Goal: Information Seeking & Learning: Compare options

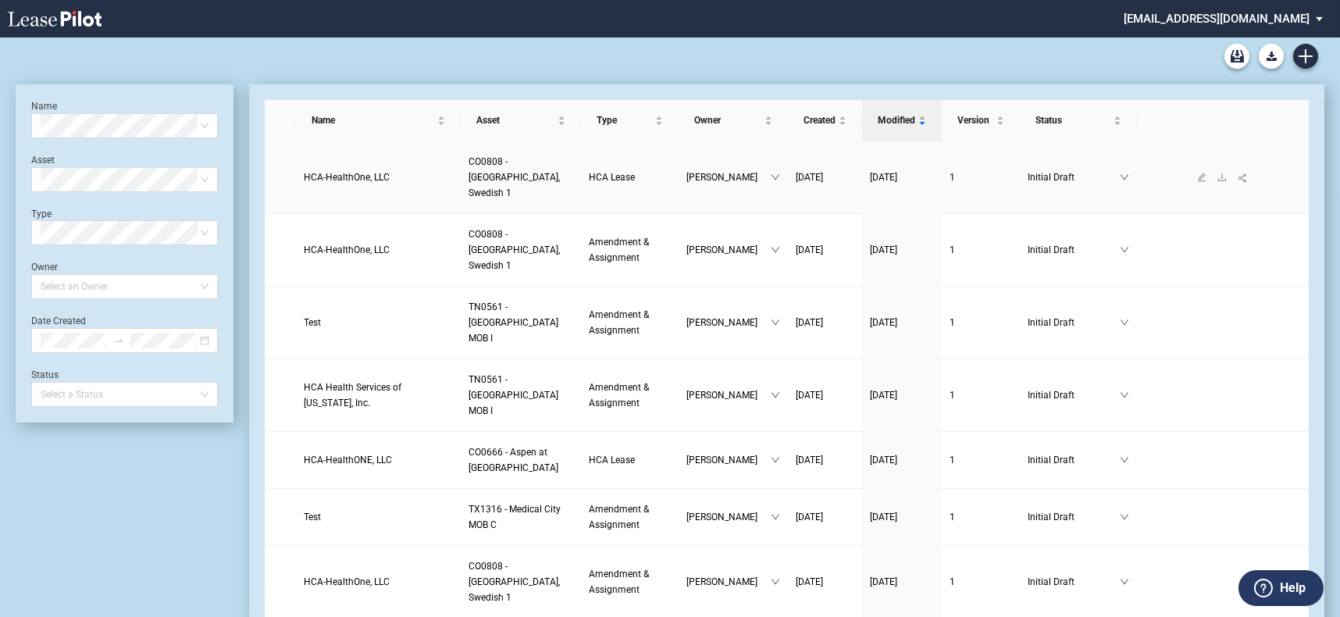
click at [344, 172] on span "HCA-HealthOne, LLC" at bounding box center [347, 177] width 86 height 11
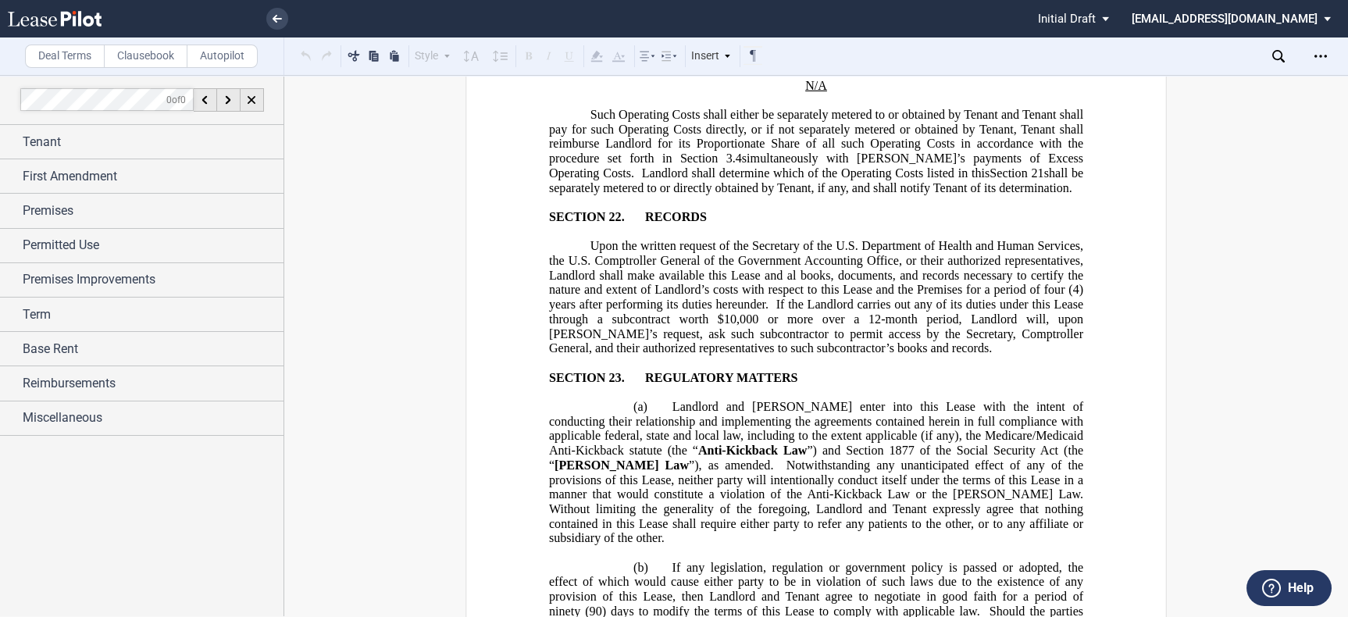
scroll to position [14581, 0]
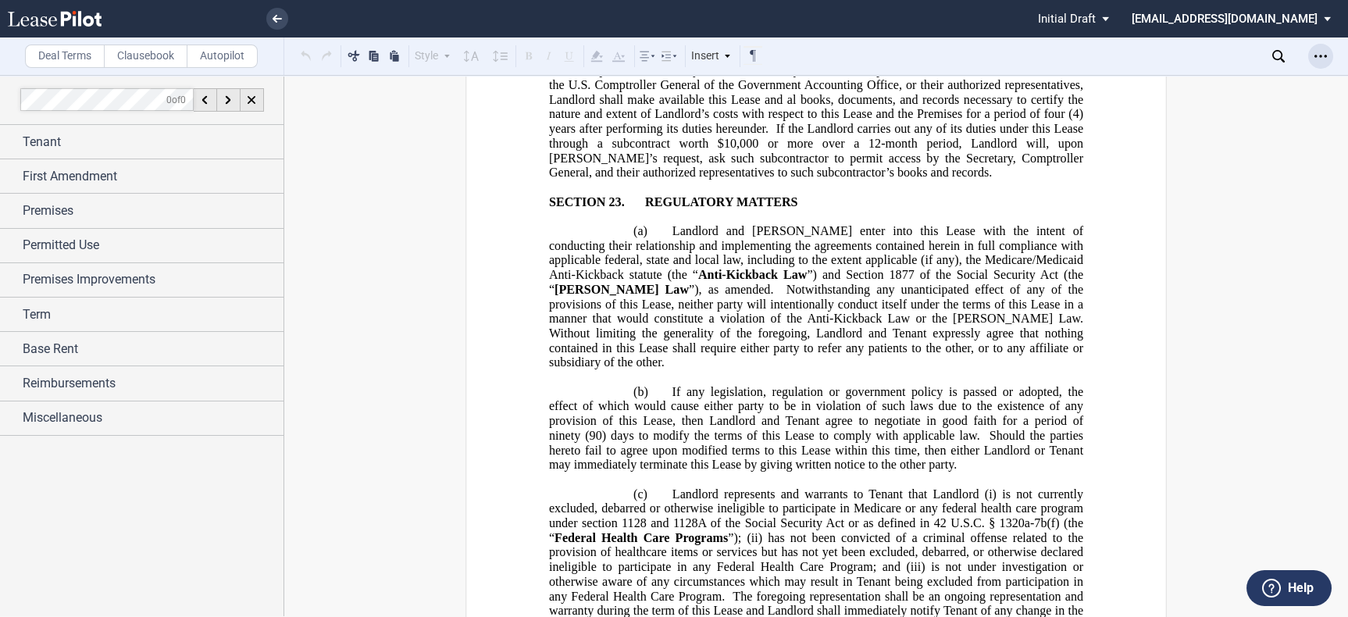
click at [1329, 52] on div "Open Lease options menu" at bounding box center [1320, 56] width 25 height 25
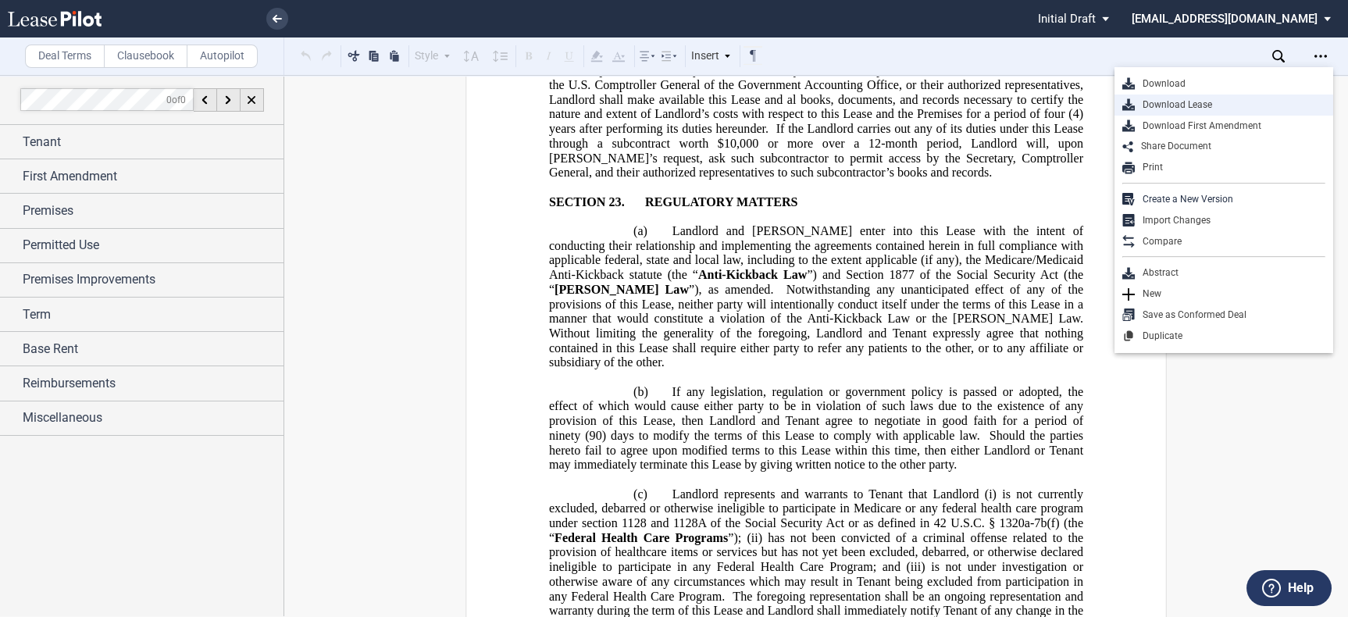
click at [1237, 105] on div "Download Lease" at bounding box center [1230, 104] width 191 height 13
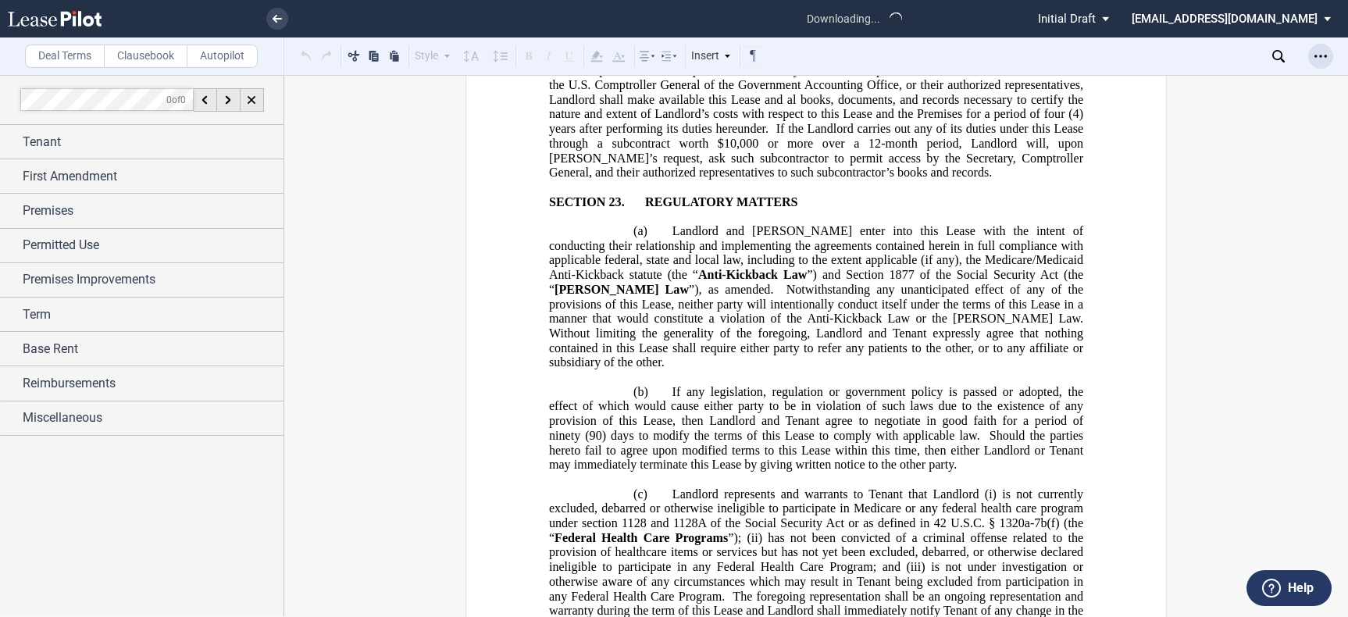
click at [1320, 55] on use "Open Lease options menu" at bounding box center [1321, 56] width 12 height 2
click at [1329, 56] on div "Open Lease options menu" at bounding box center [1320, 56] width 25 height 25
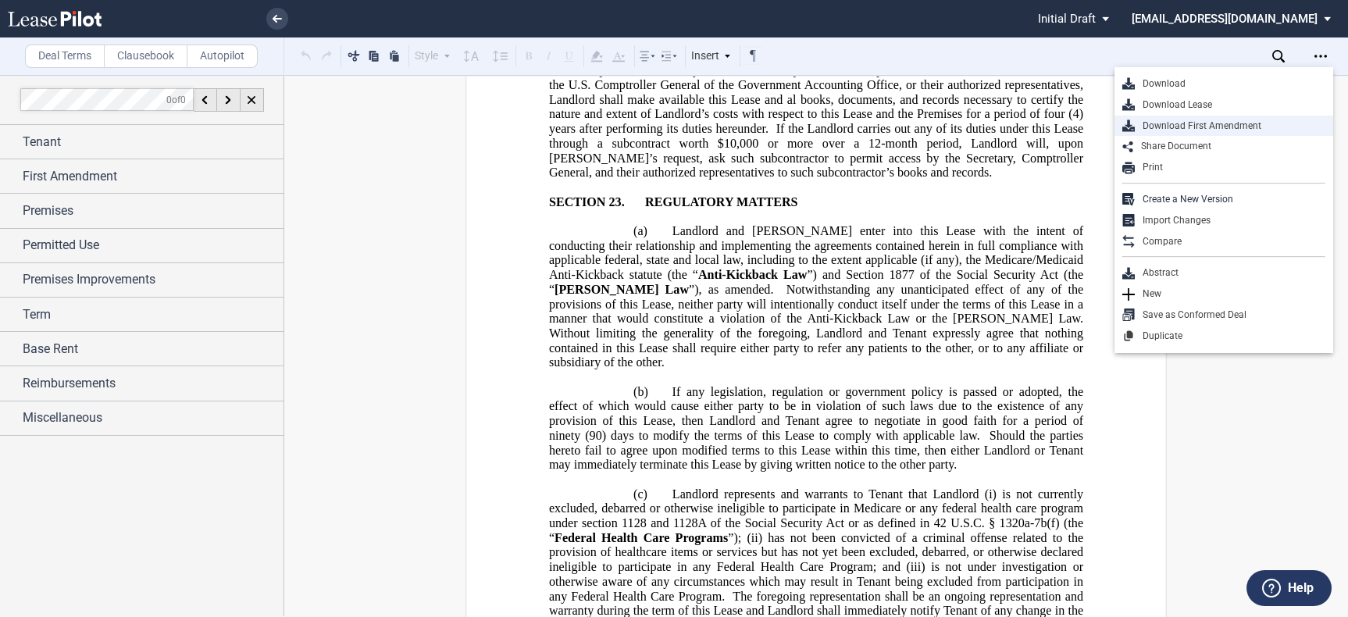
click at [1240, 120] on div "Download First Amendment" at bounding box center [1230, 126] width 191 height 13
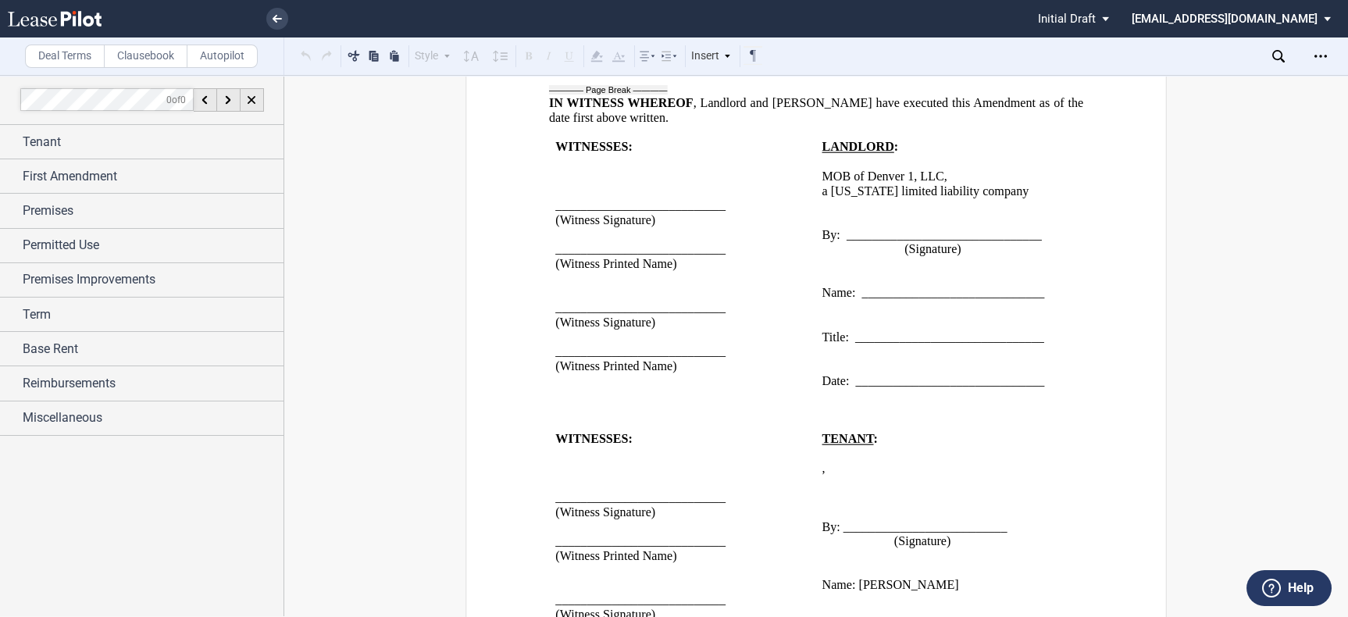
scroll to position [30674, 0]
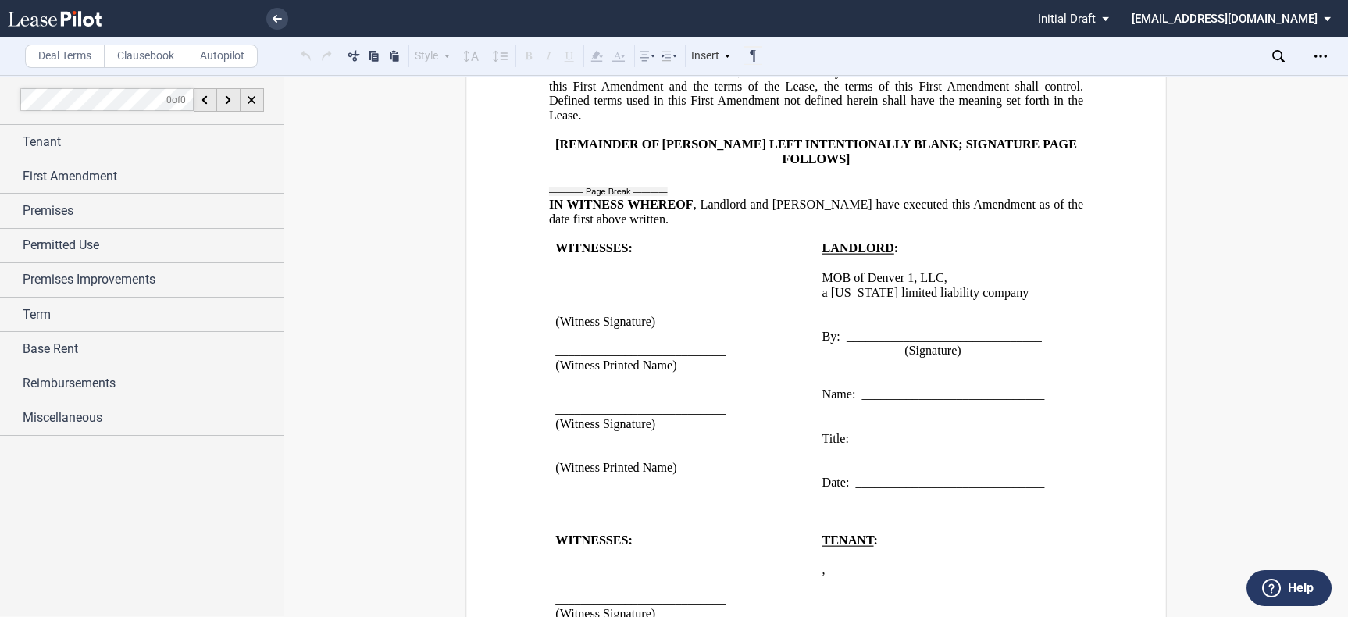
click at [1325, 92] on div "Deal Terms Clausebook Autopilot Style A. Section 1. Subsection Normal Normal 8p…" at bounding box center [674, 346] width 1348 height 542
click at [1322, 48] on div "Open Lease options menu" at bounding box center [1320, 56] width 25 height 25
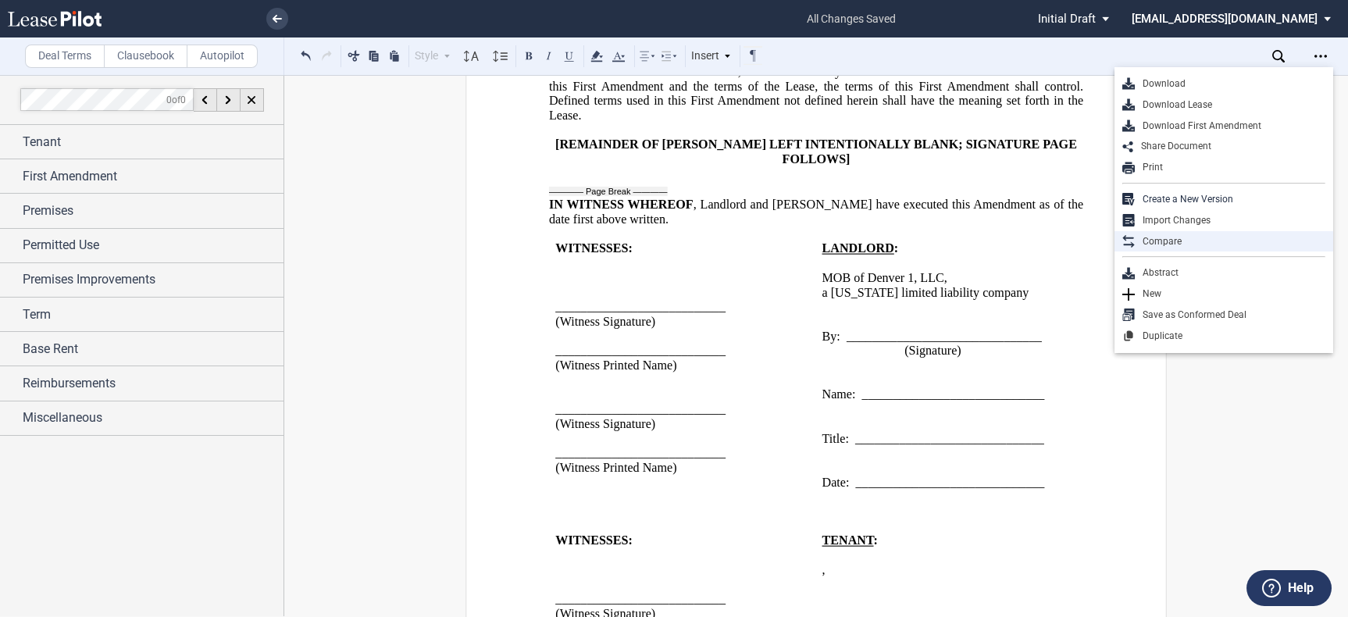
click at [1223, 244] on div "Compare" at bounding box center [1230, 241] width 191 height 13
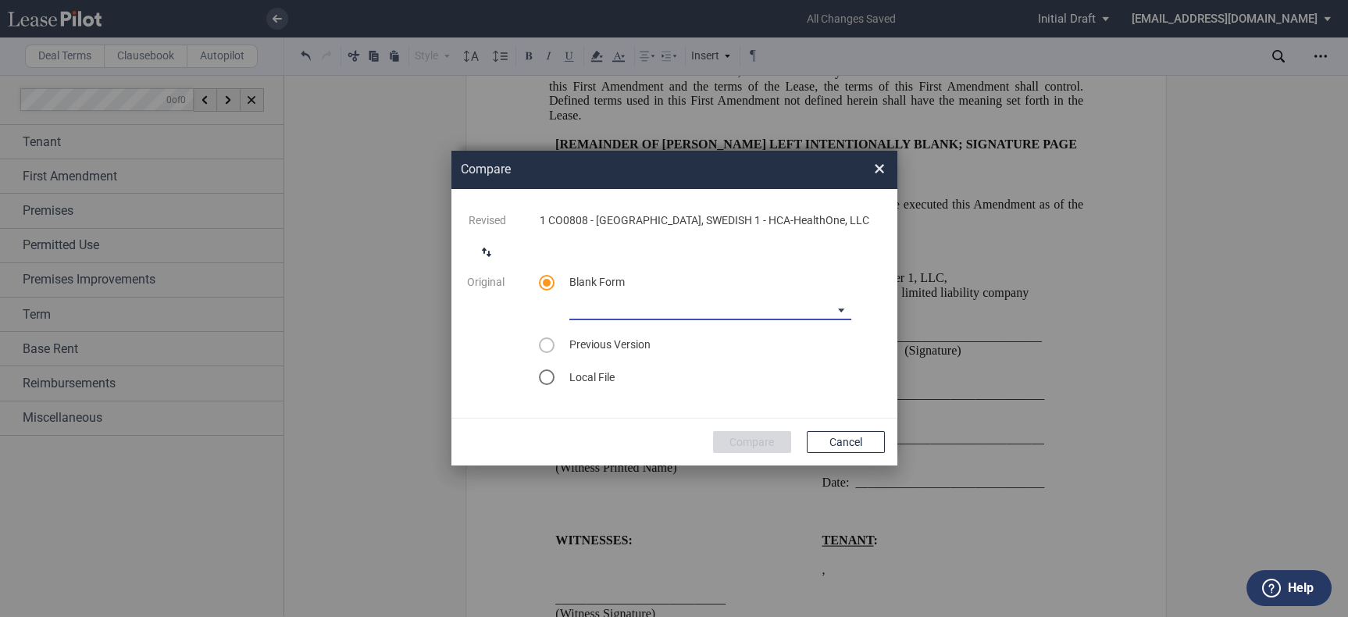
drag, startPoint x: 605, startPoint y: 304, endPoint x: 649, endPoint y: 310, distance: 45.0
click at [606, 304] on md-select "Medical Office Lease Blank Form Medical Office Lease Blank Form - Base Year Med…" at bounding box center [710, 308] width 282 height 23
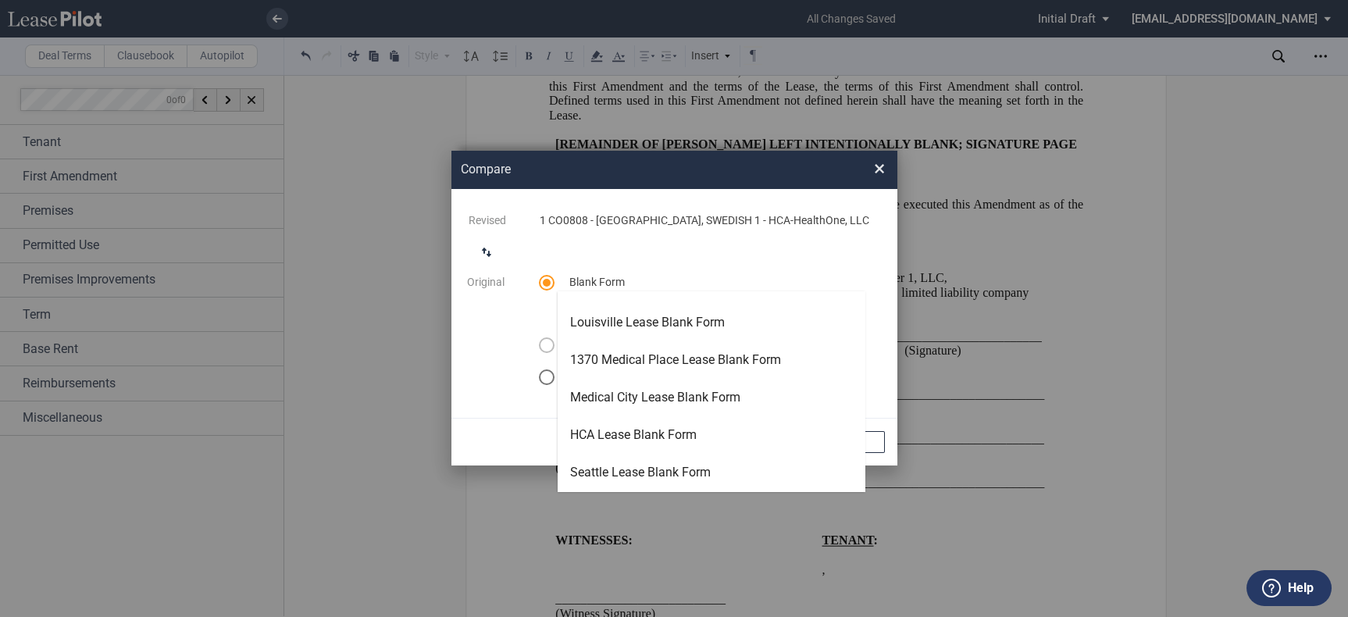
scroll to position [174, 0]
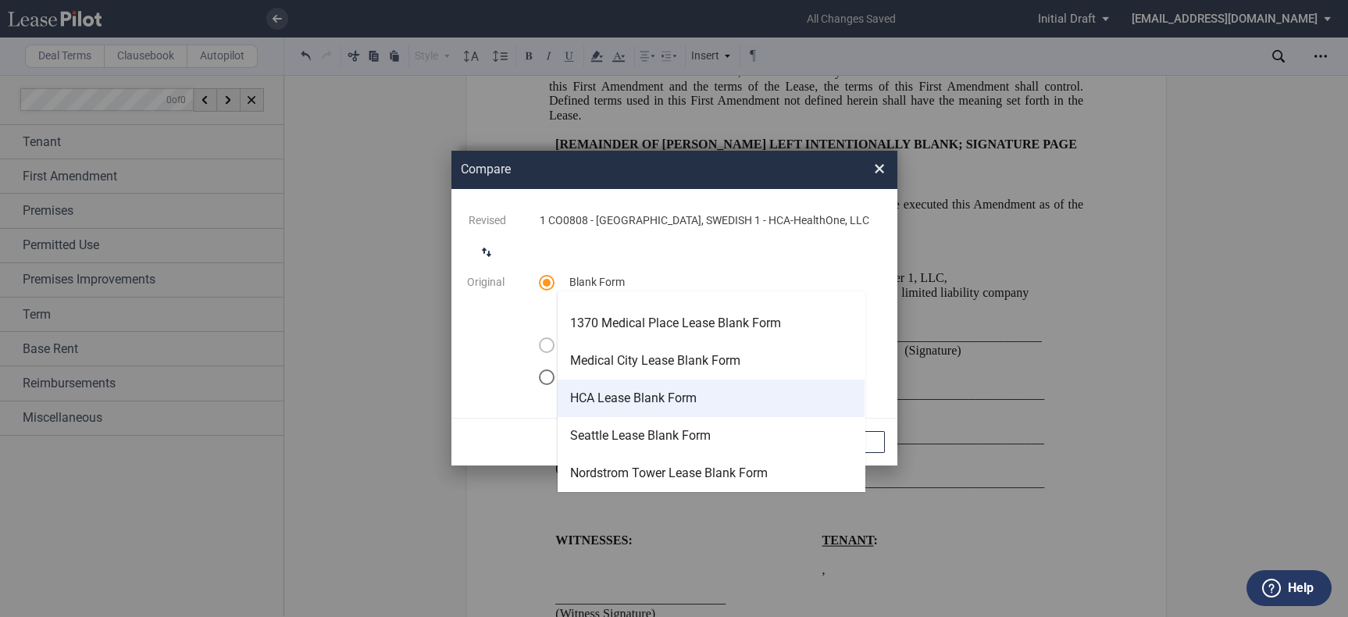
click at [689, 397] on div "HCA Lease Blank Form" at bounding box center [633, 398] width 127 height 17
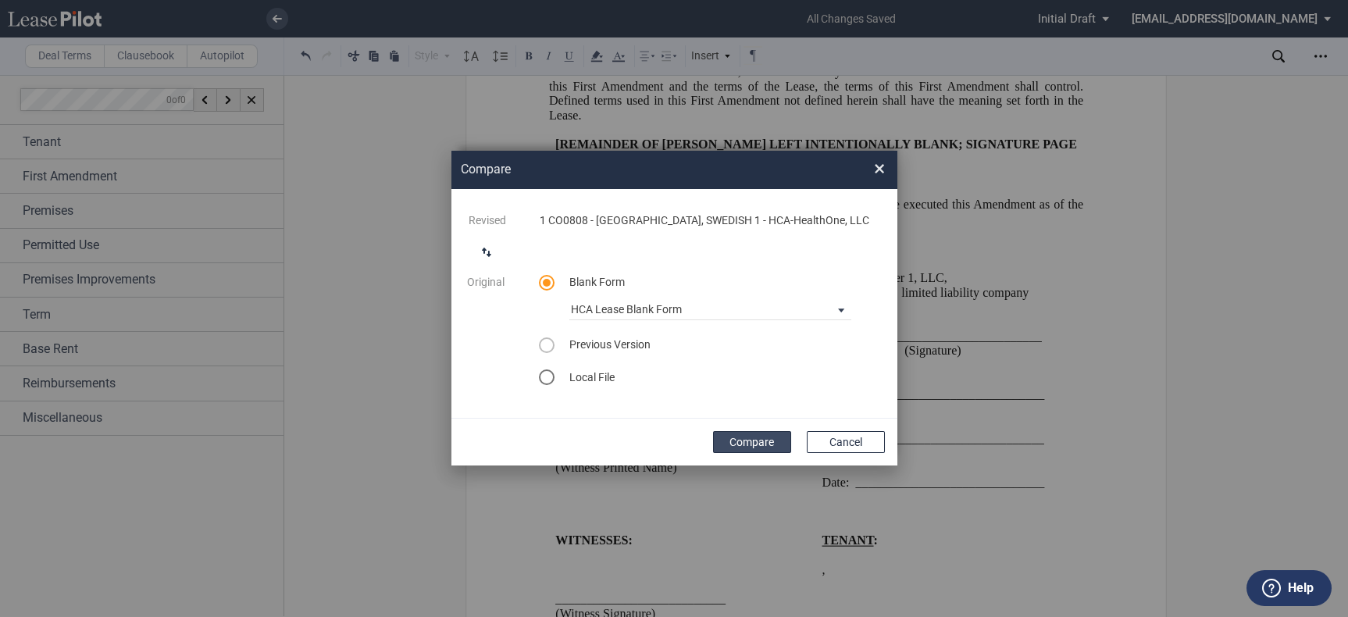
click at [751, 442] on button "Compare" at bounding box center [752, 442] width 78 height 22
